Goal: Information Seeking & Learning: Check status

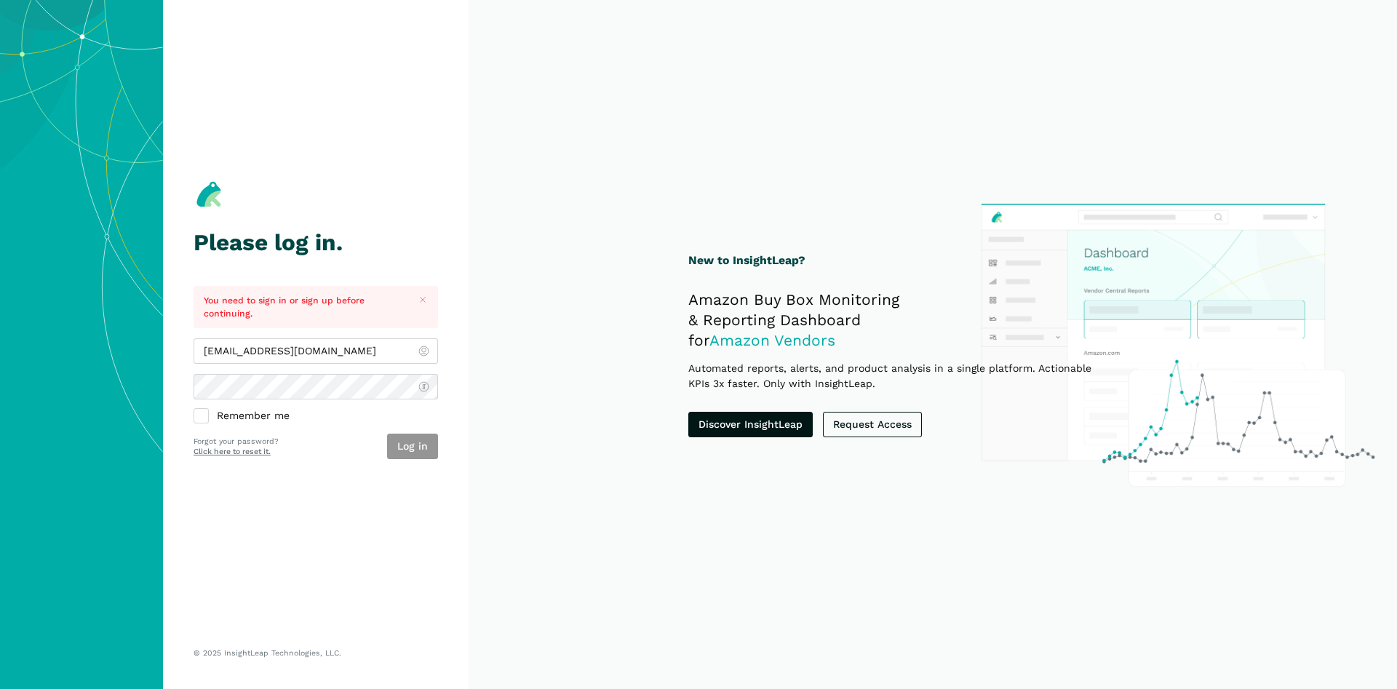
type input "[EMAIL_ADDRESS][DOMAIN_NAME]"
click at [415, 436] on button "Log in" at bounding box center [412, 446] width 51 height 25
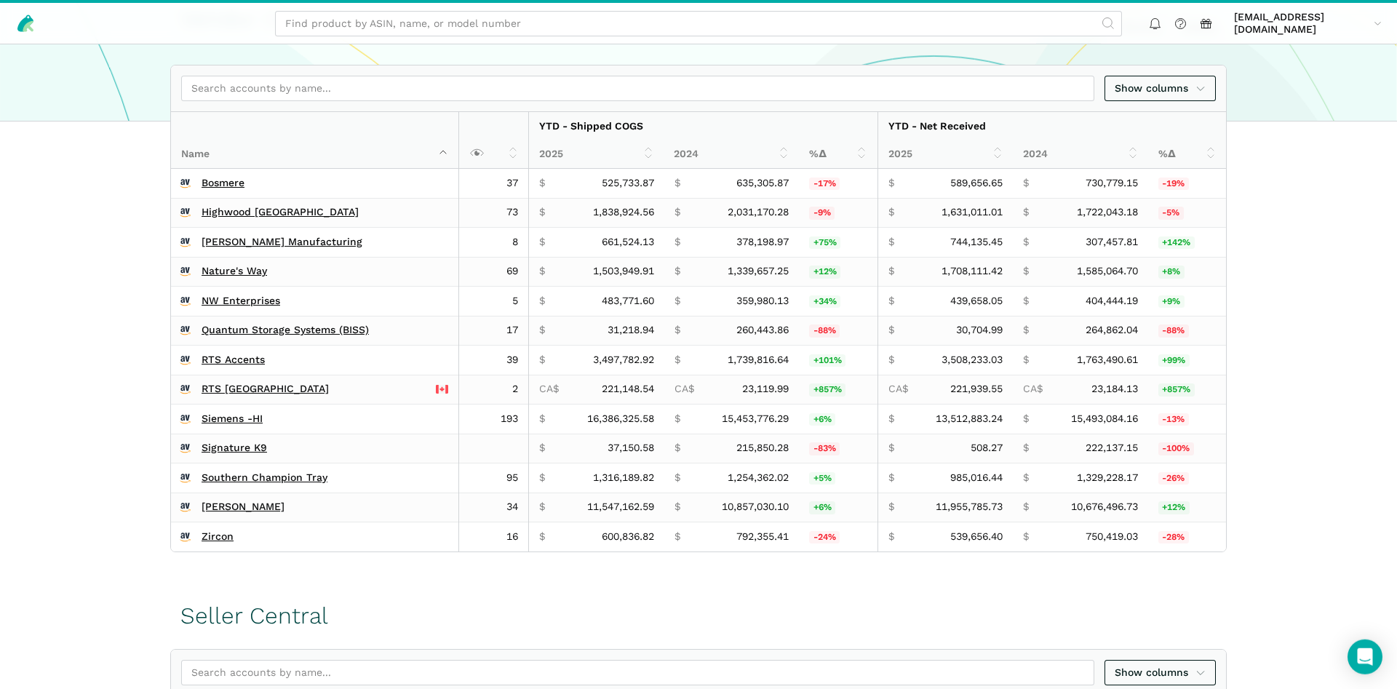
scroll to position [274, 0]
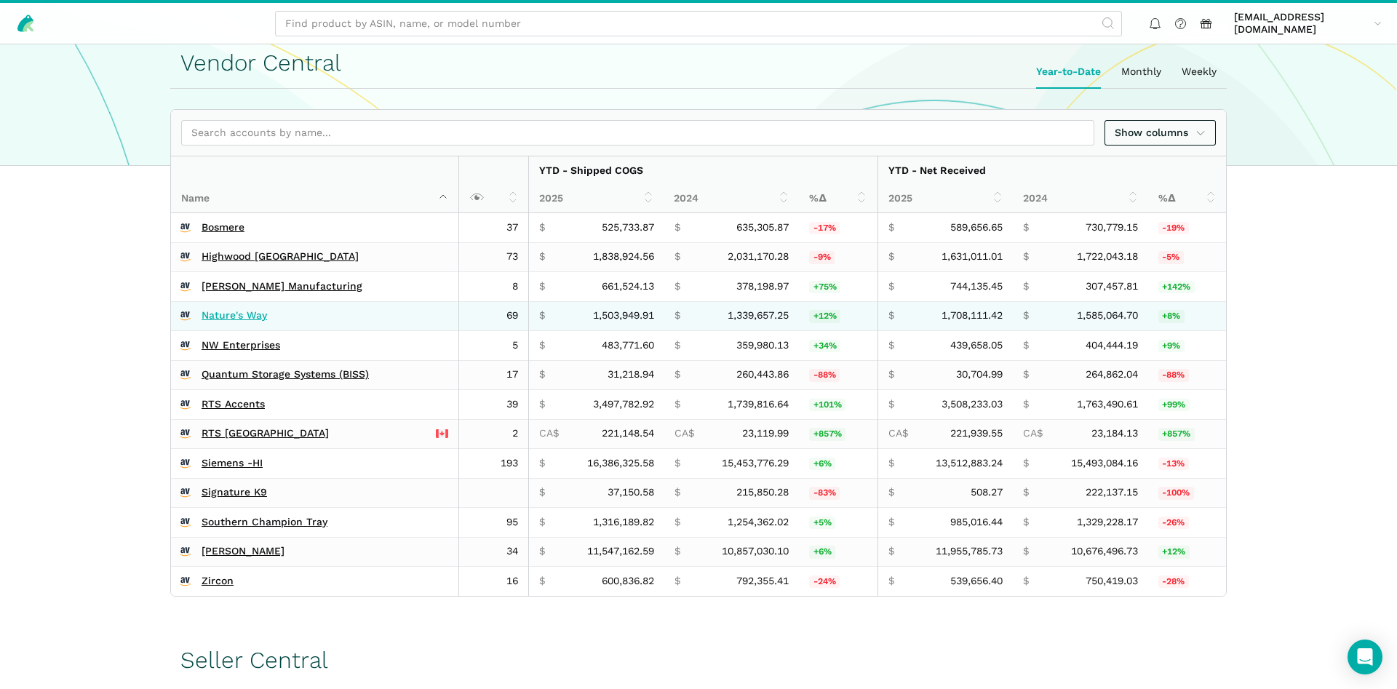
click at [227, 311] on link "Nature's Way" at bounding box center [234, 315] width 65 height 13
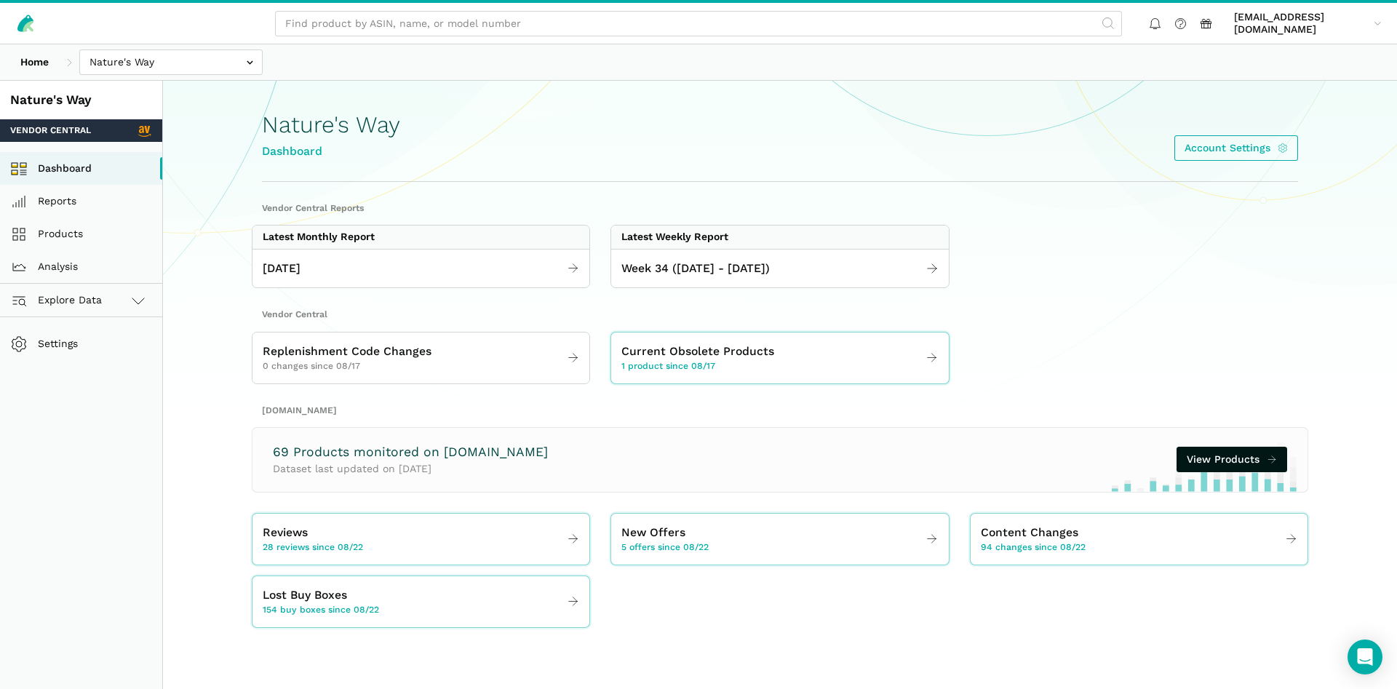
drag, startPoint x: 669, startPoint y: 245, endPoint x: 701, endPoint y: 306, distance: 68.0
click at [677, 274] on div "Latest Weekly Report Week 34 (08.17 - 08.23.25)" at bounding box center [779, 256] width 338 height 63
click at [712, 273] on span "Week 34 (08.17 - 08.23.25)" at bounding box center [695, 269] width 148 height 18
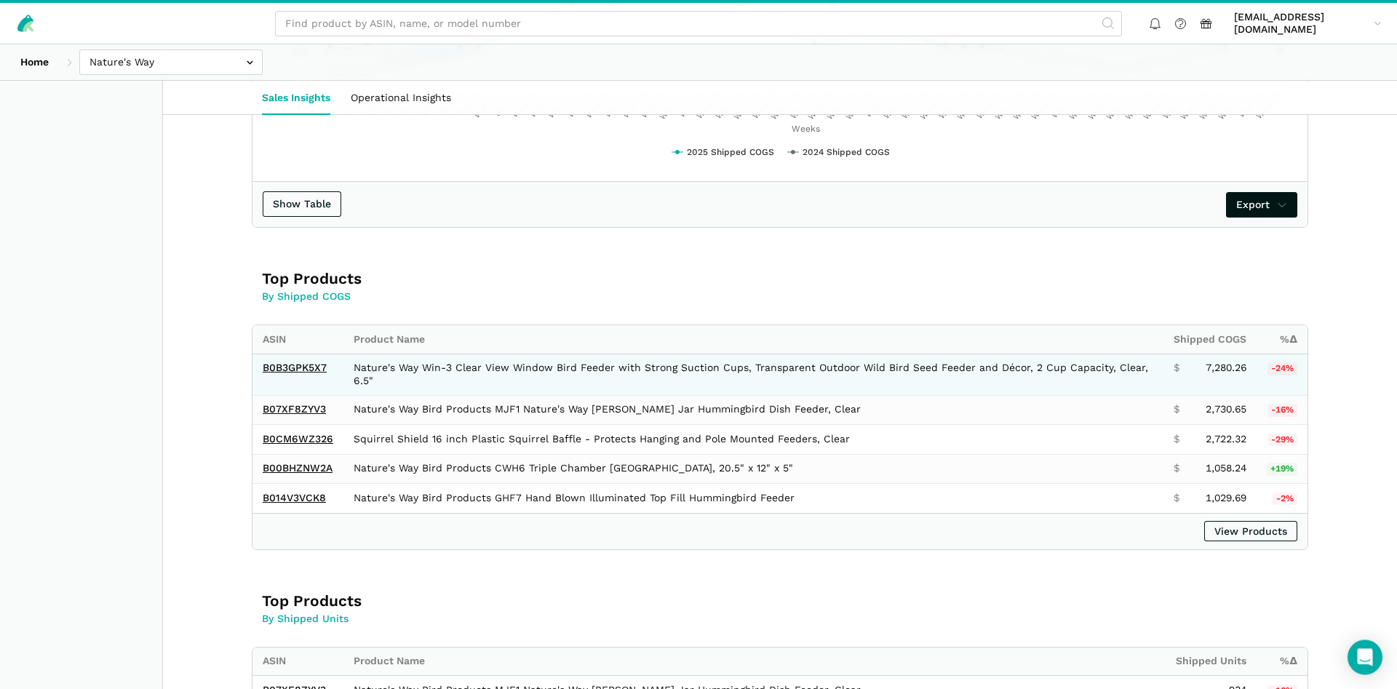
scroll to position [742, 0]
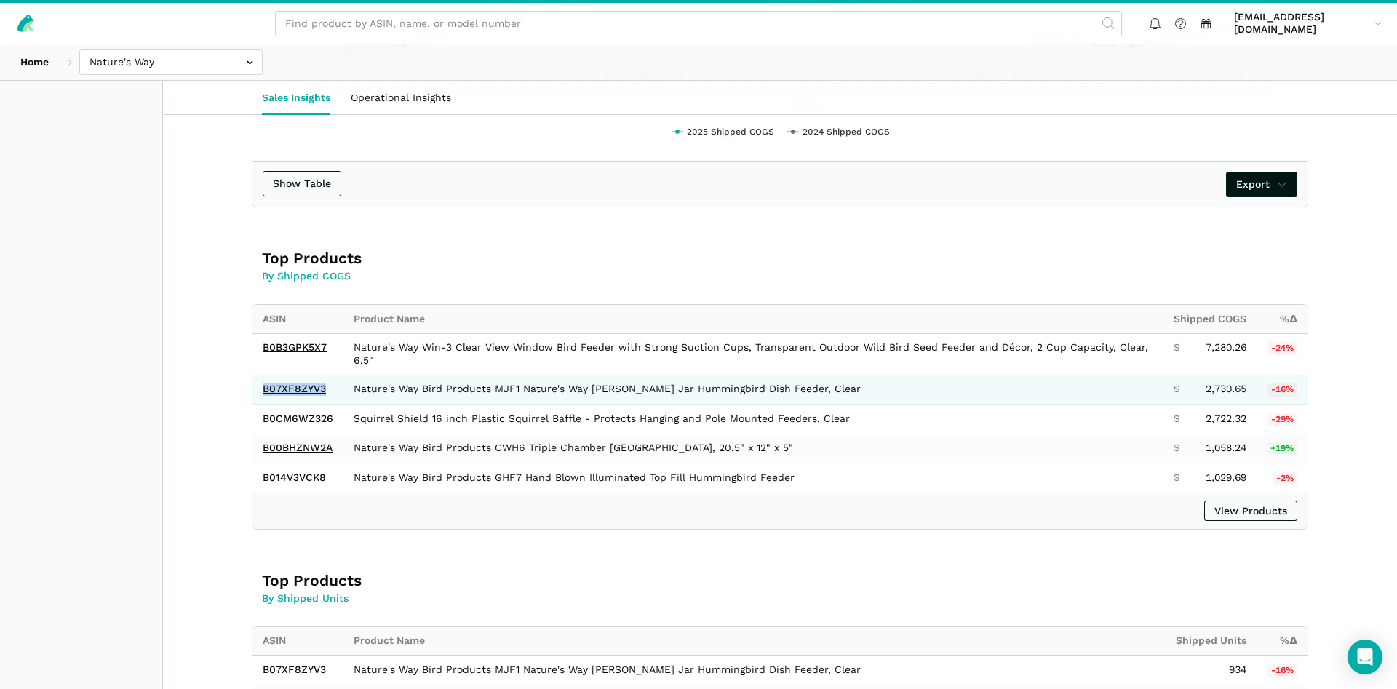
drag, startPoint x: 336, startPoint y: 391, endPoint x: 260, endPoint y: 398, distance: 76.7
click at [260, 398] on td "B07XF8ZYV3" at bounding box center [297, 390] width 91 height 30
copy link "B07XF8ZYV3"
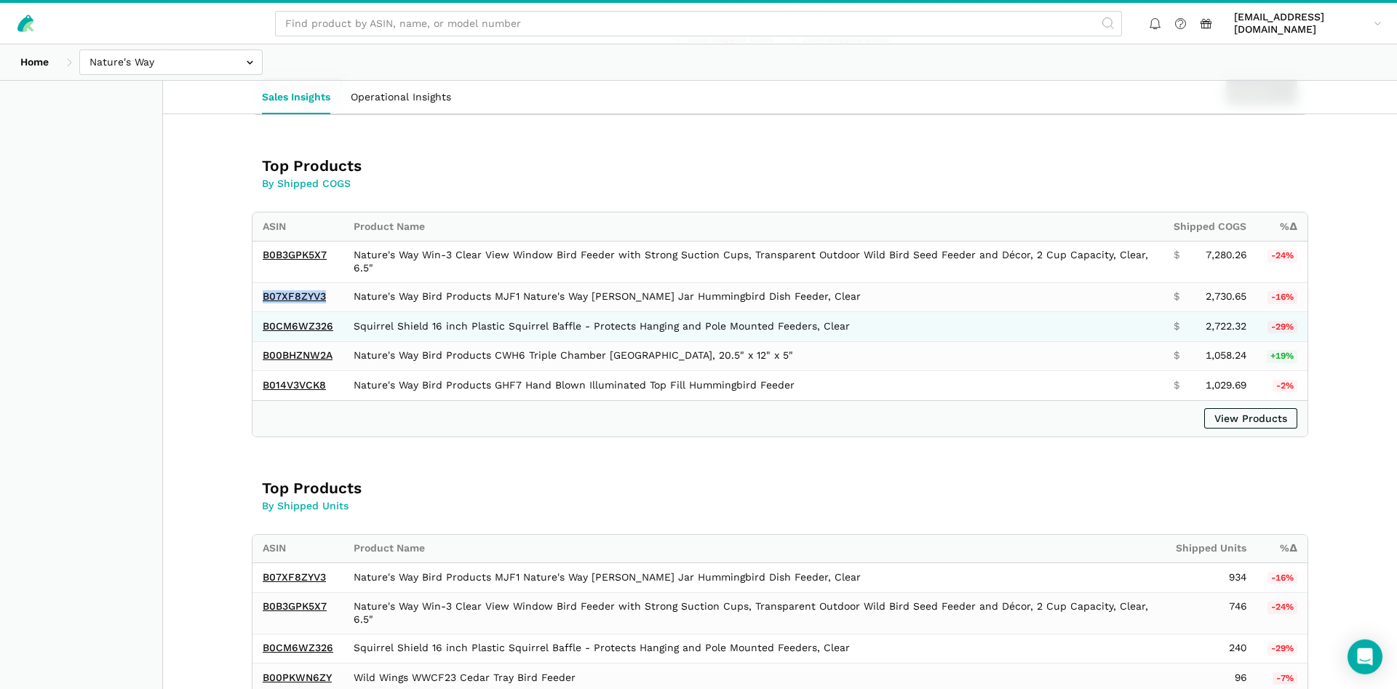
scroll to position [890, 0]
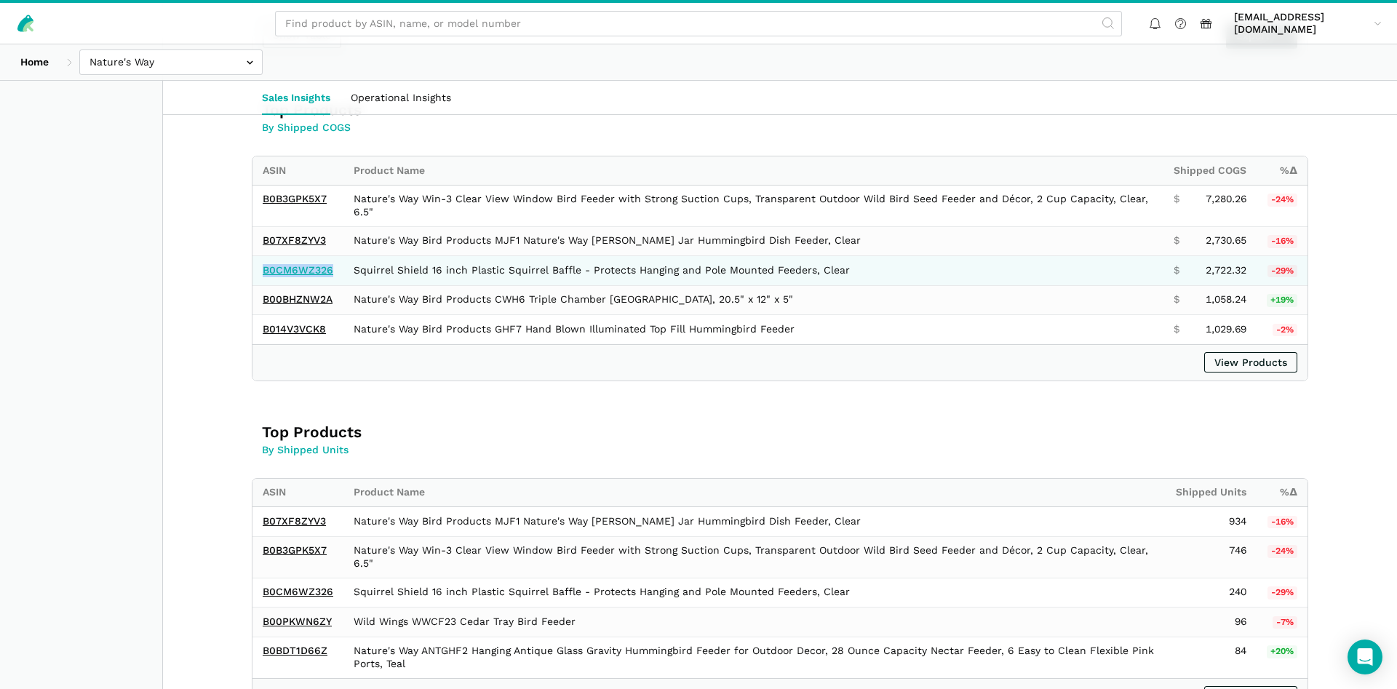
drag, startPoint x: 340, startPoint y: 270, endPoint x: 263, endPoint y: 274, distance: 77.2
click at [263, 274] on td "B0CM6WZ326" at bounding box center [297, 271] width 91 height 30
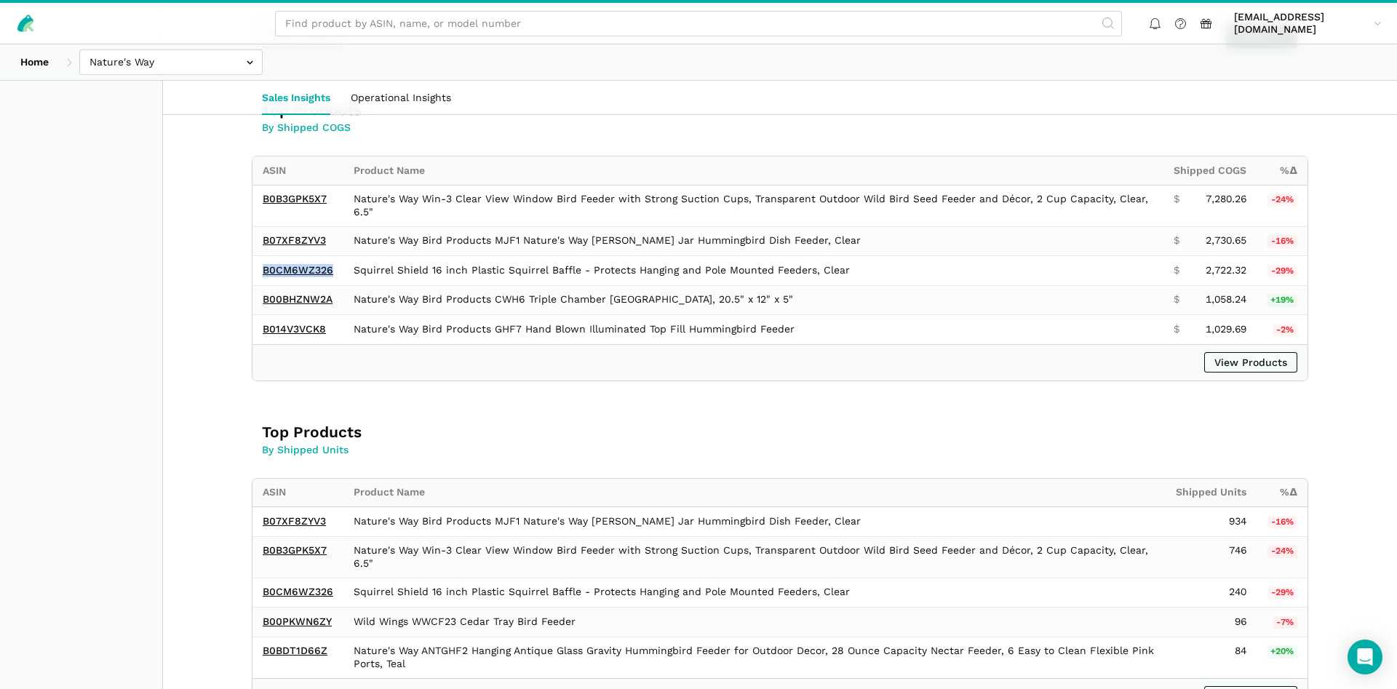
copy link "B0CM6WZ326"
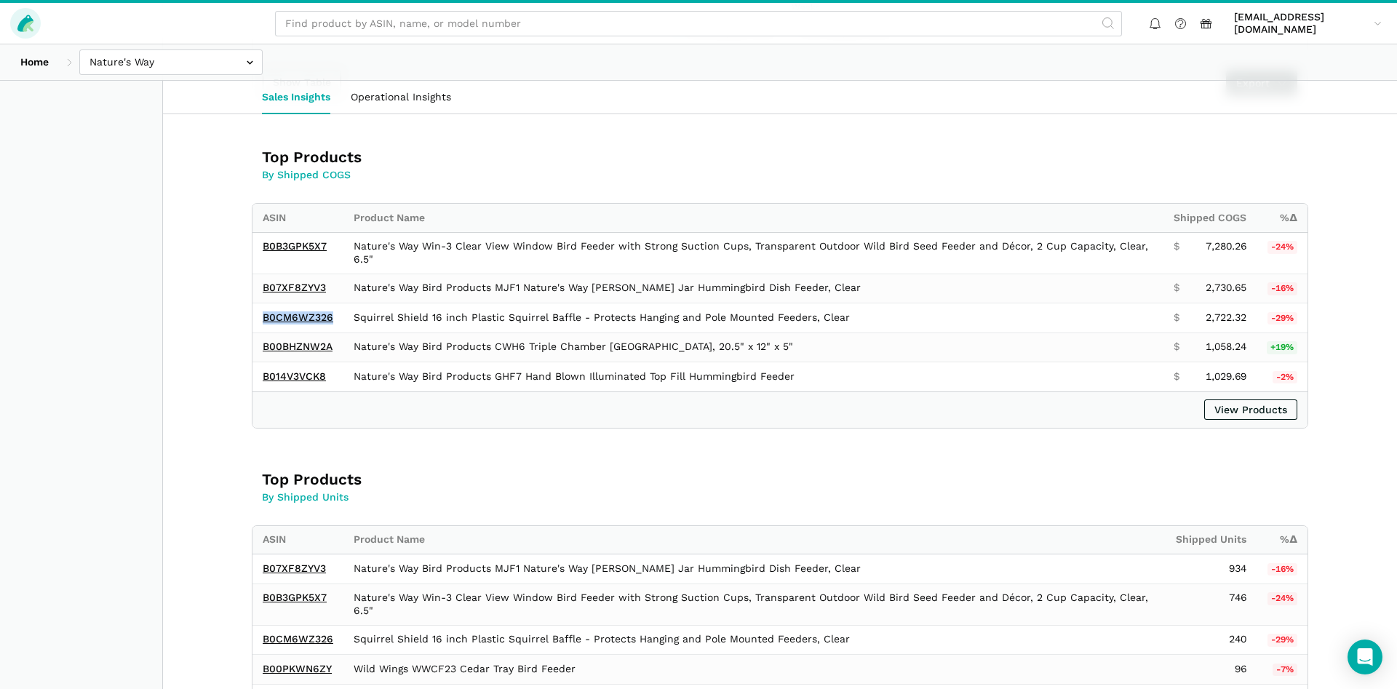
scroll to position [816, 0]
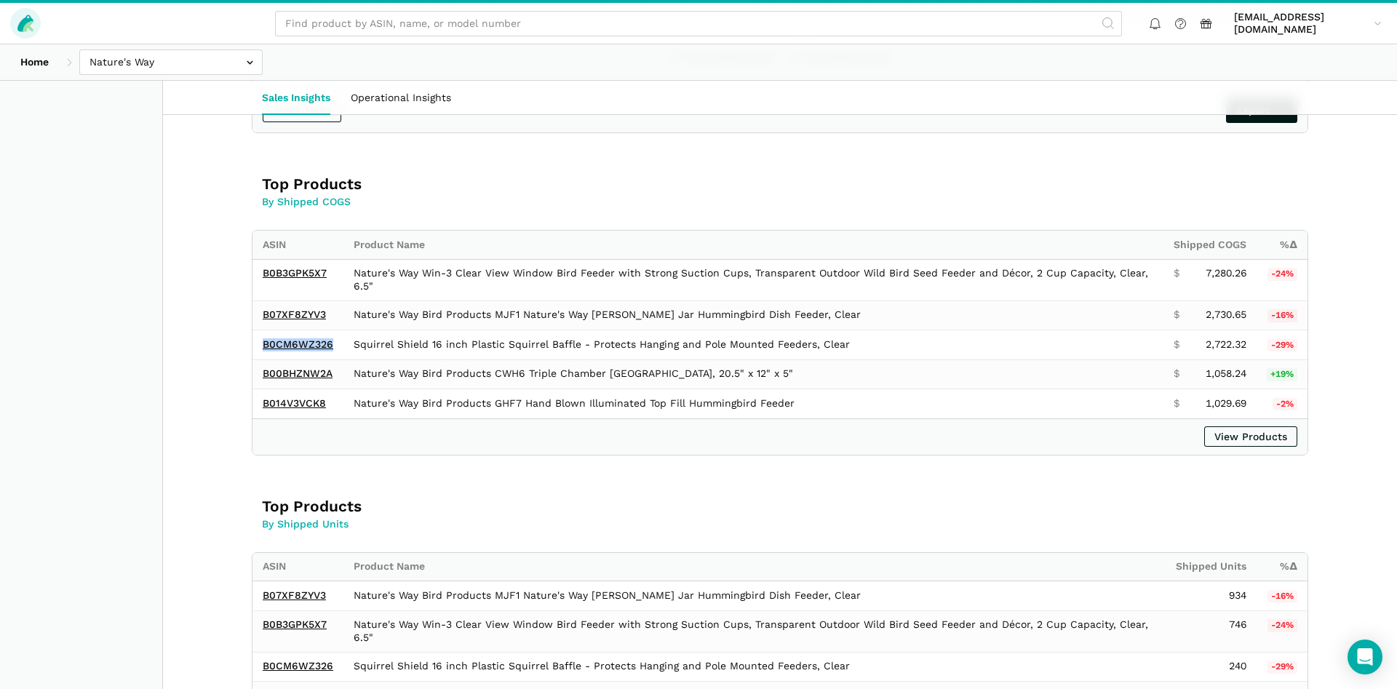
click at [22, 20] on icon at bounding box center [25, 23] width 20 height 20
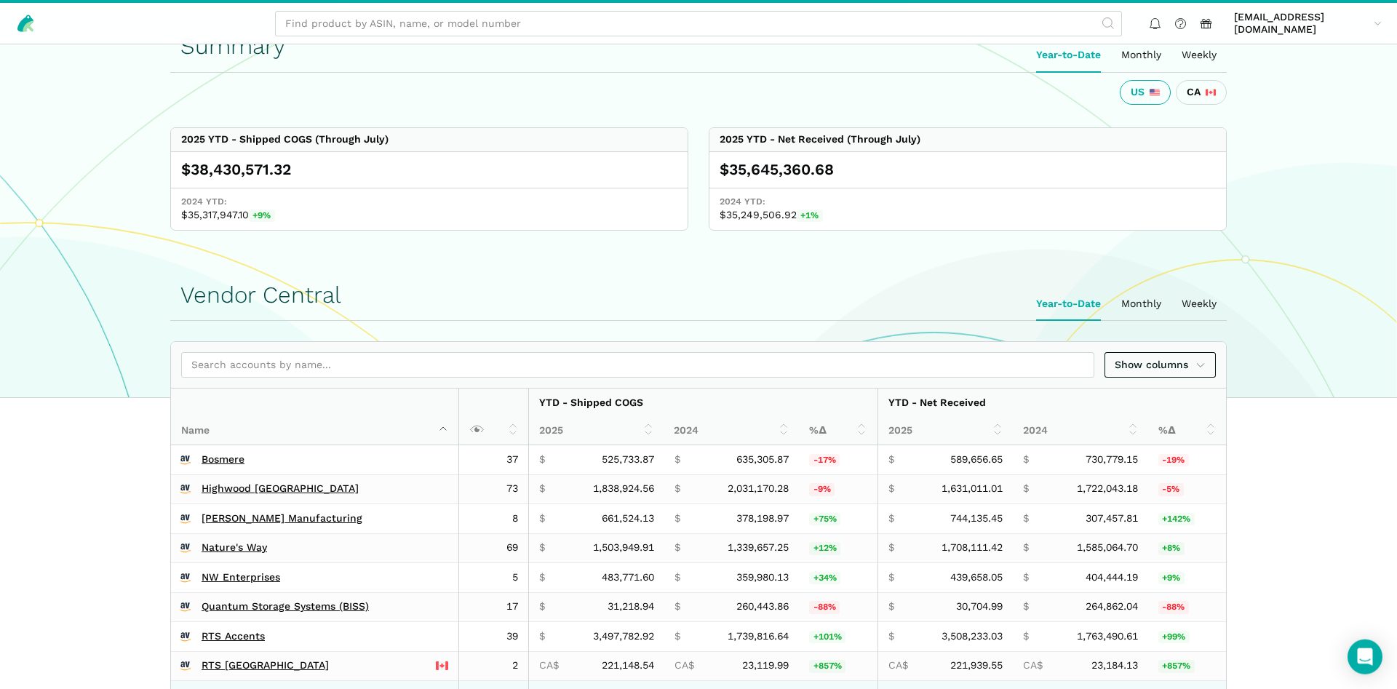
scroll to position [371, 0]
